Goal: Browse casually: Explore the website without a specific task or goal

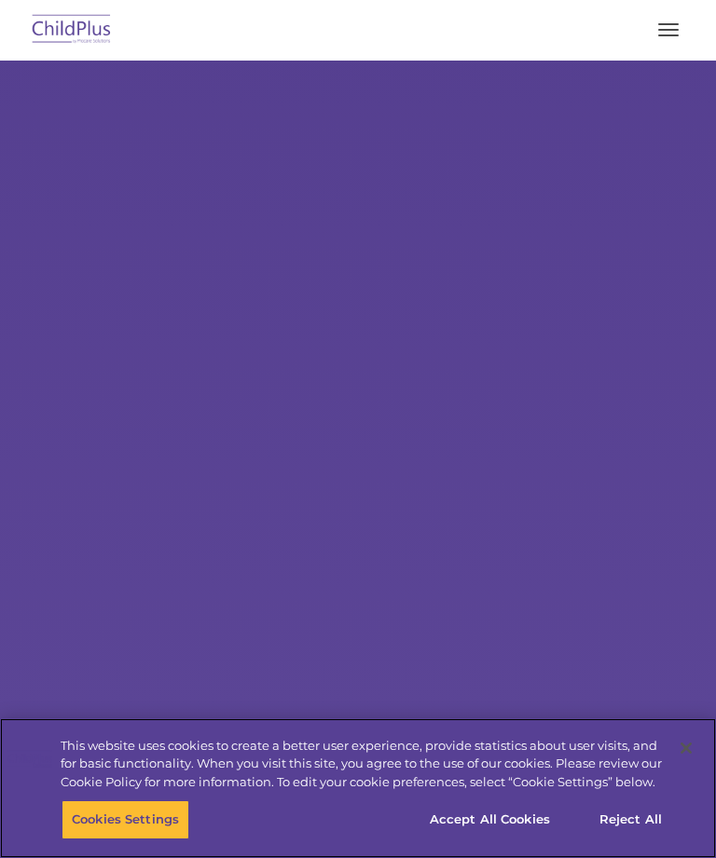
select select "MEDIUM"
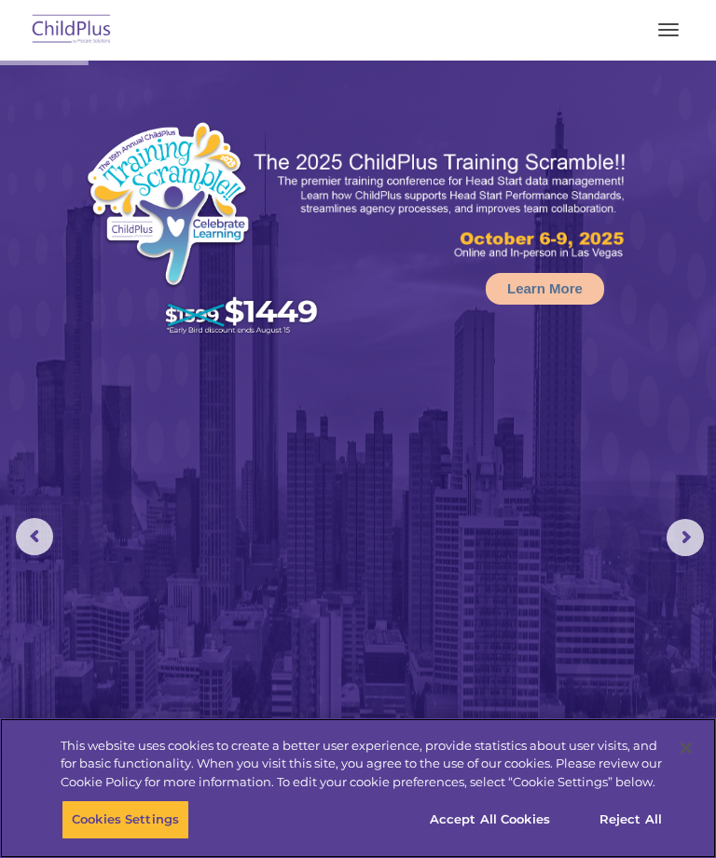
click at [506, 822] on button "Accept All Cookies" at bounding box center [489, 820] width 141 height 39
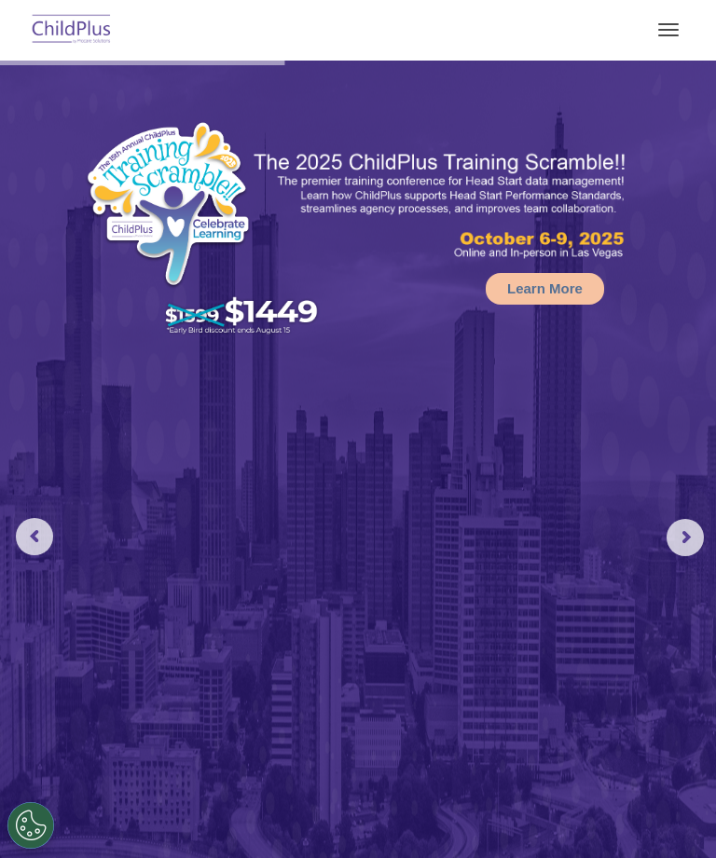
click at [675, 30] on span "button" at bounding box center [668, 30] width 21 height 2
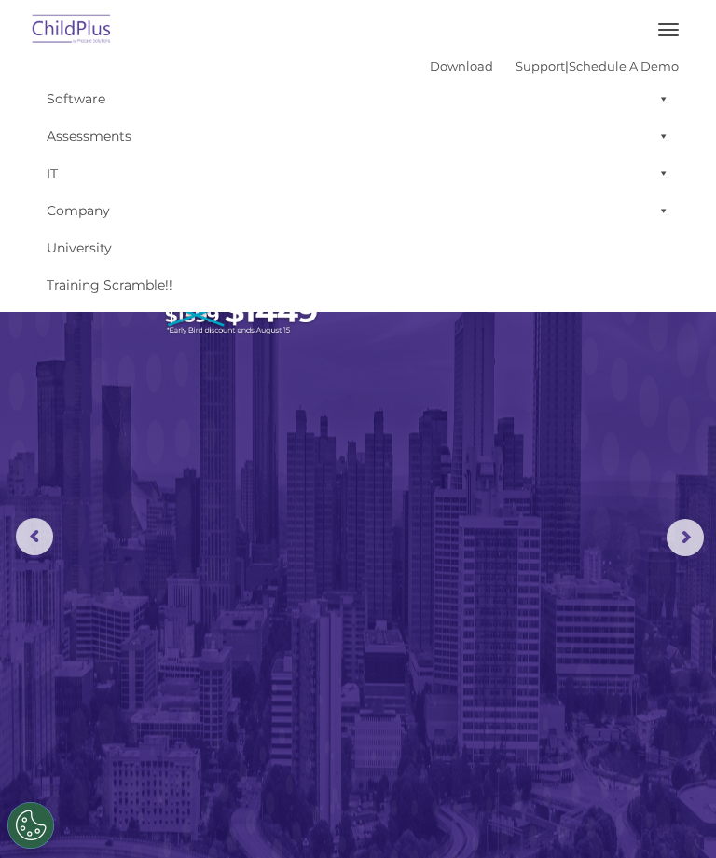
click at [670, 27] on button "button" at bounding box center [668, 30] width 39 height 30
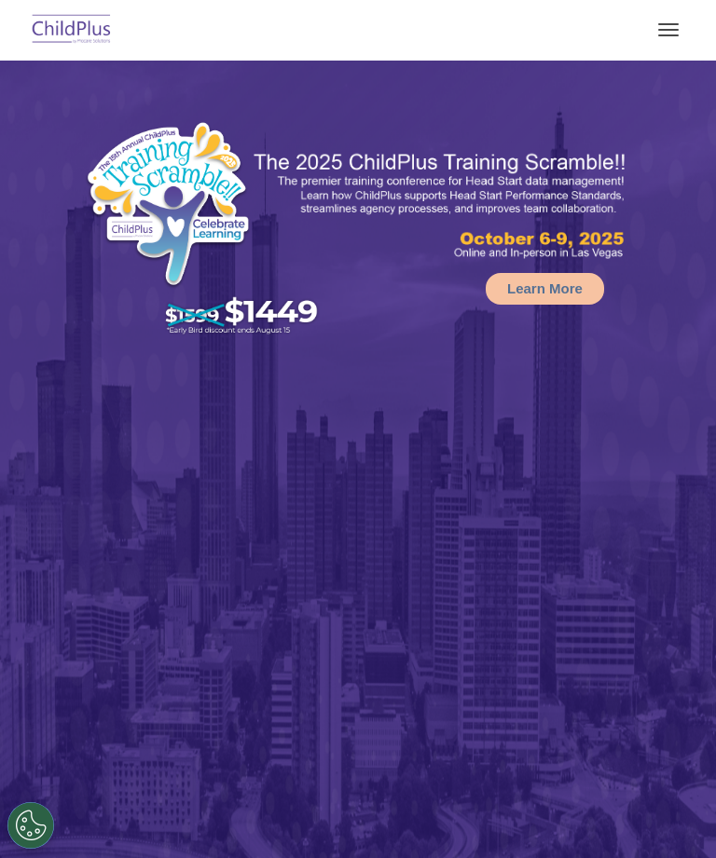
select select "MEDIUM"
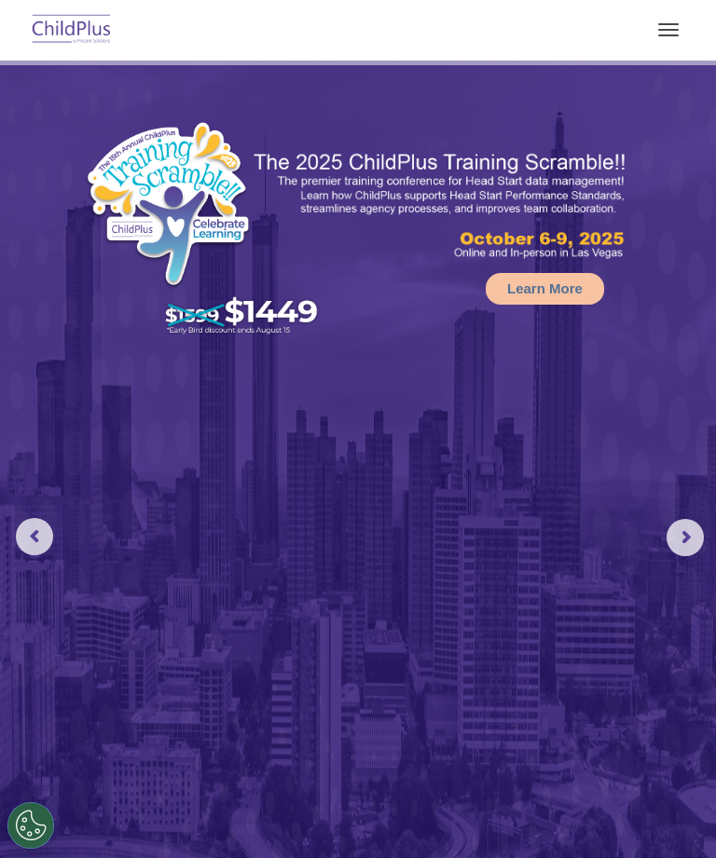
click at [59, 21] on img at bounding box center [72, 30] width 88 height 44
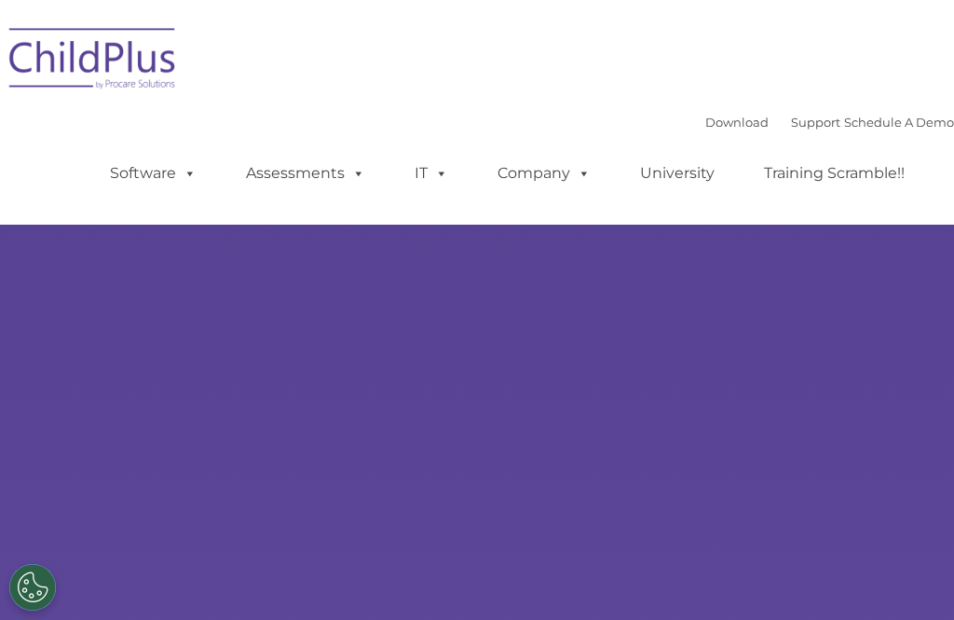
select select "MEDIUM"
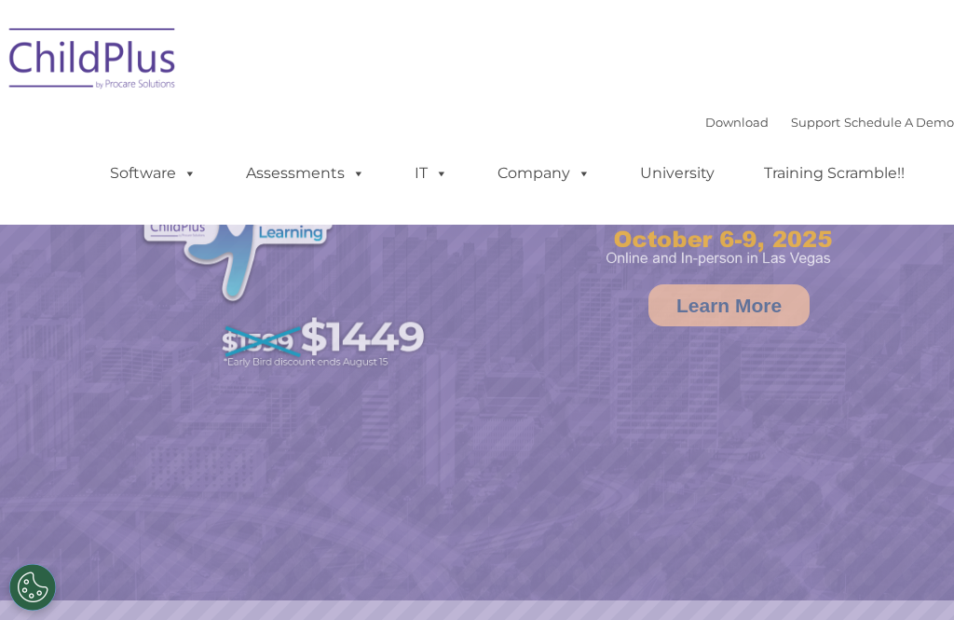
select select "MEDIUM"
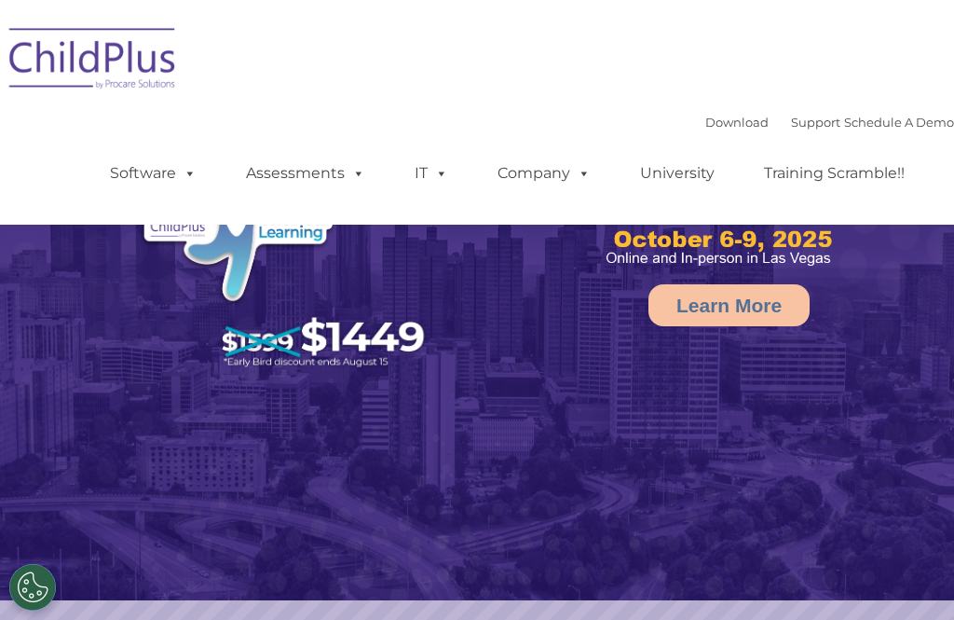
select select "MEDIUM"
